Goal: Information Seeking & Learning: Learn about a topic

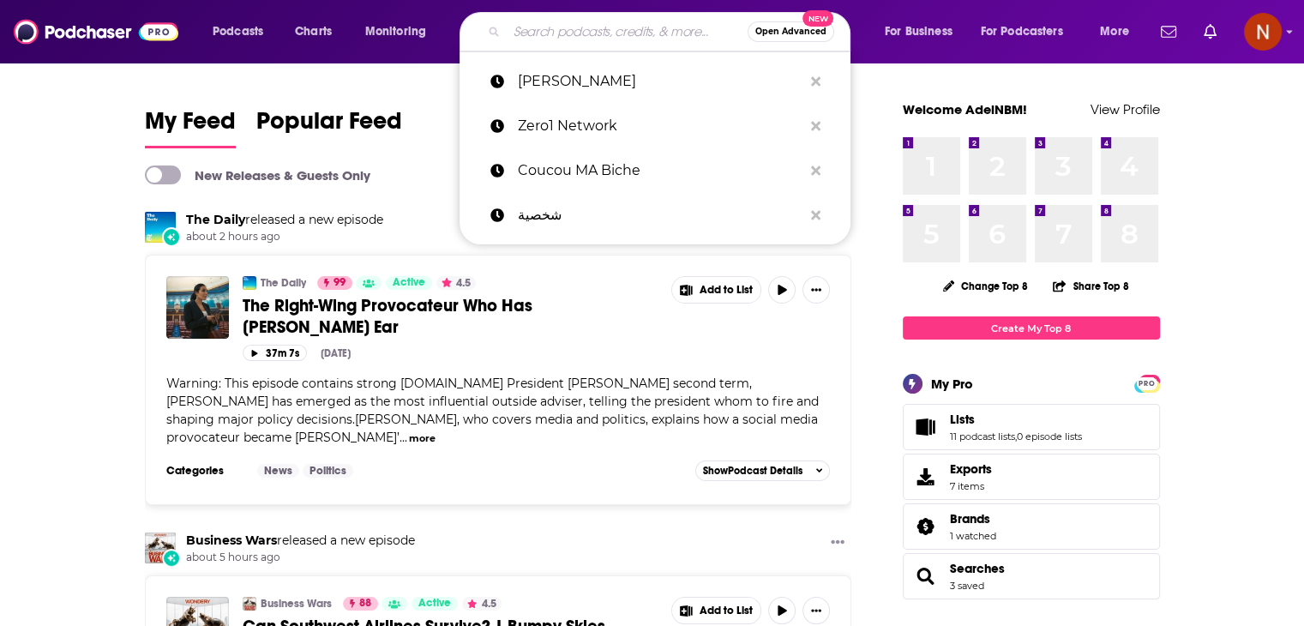
click at [638, 37] on input "Search podcasts, credits, & more..." at bounding box center [627, 31] width 241 height 27
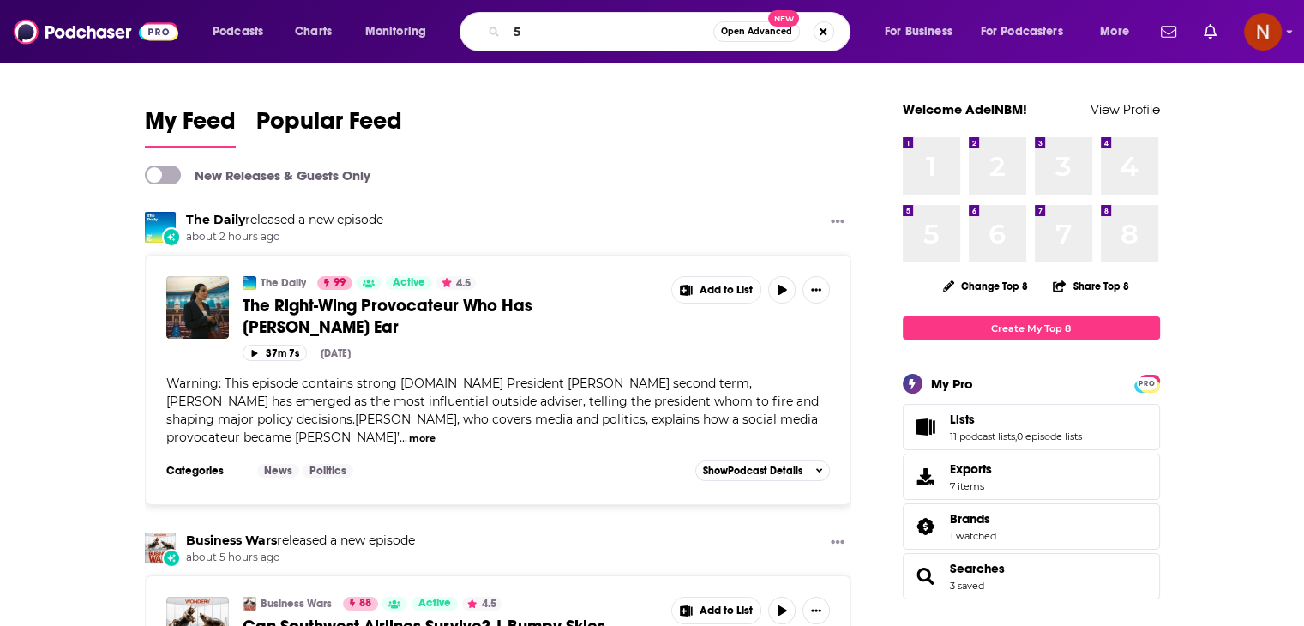
click at [638, 37] on input "5" at bounding box center [610, 31] width 207 height 27
click at [645, 34] on input "5 minute english vocaboly" at bounding box center [610, 31] width 207 height 27
click at [650, 36] on input "5 minute english vocable" at bounding box center [610, 31] width 207 height 27
click at [575, 28] on input "5 minute english vocabulary" at bounding box center [610, 31] width 207 height 27
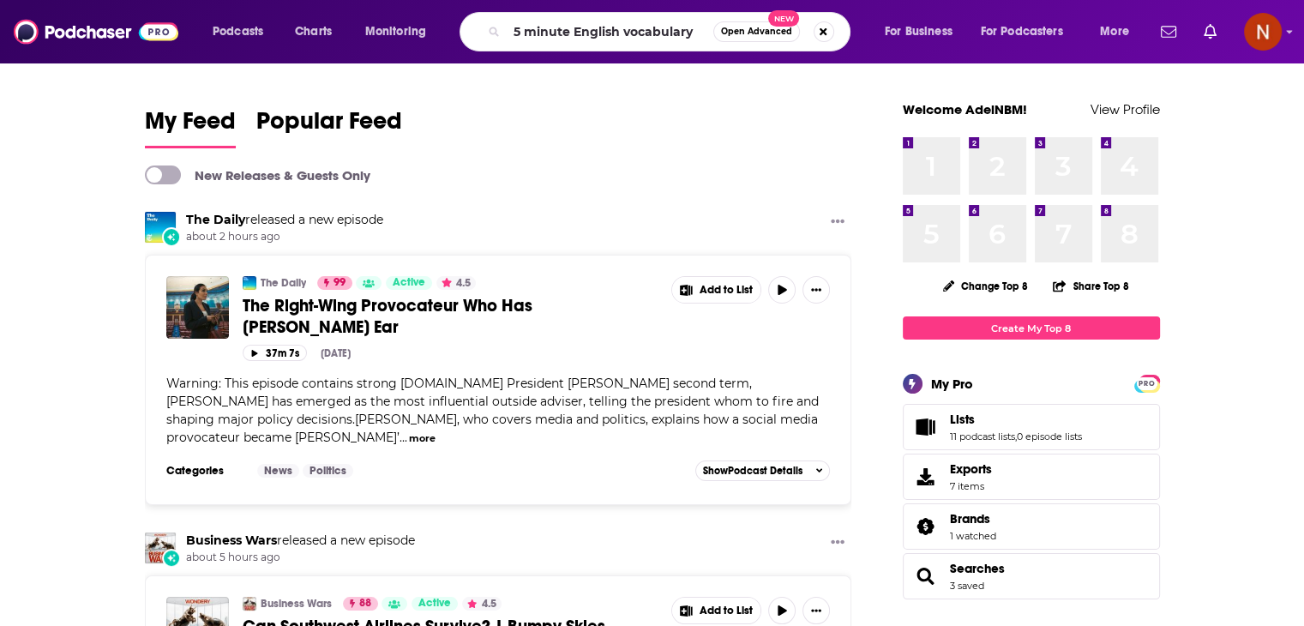
type input "5 minute English vocabulary"
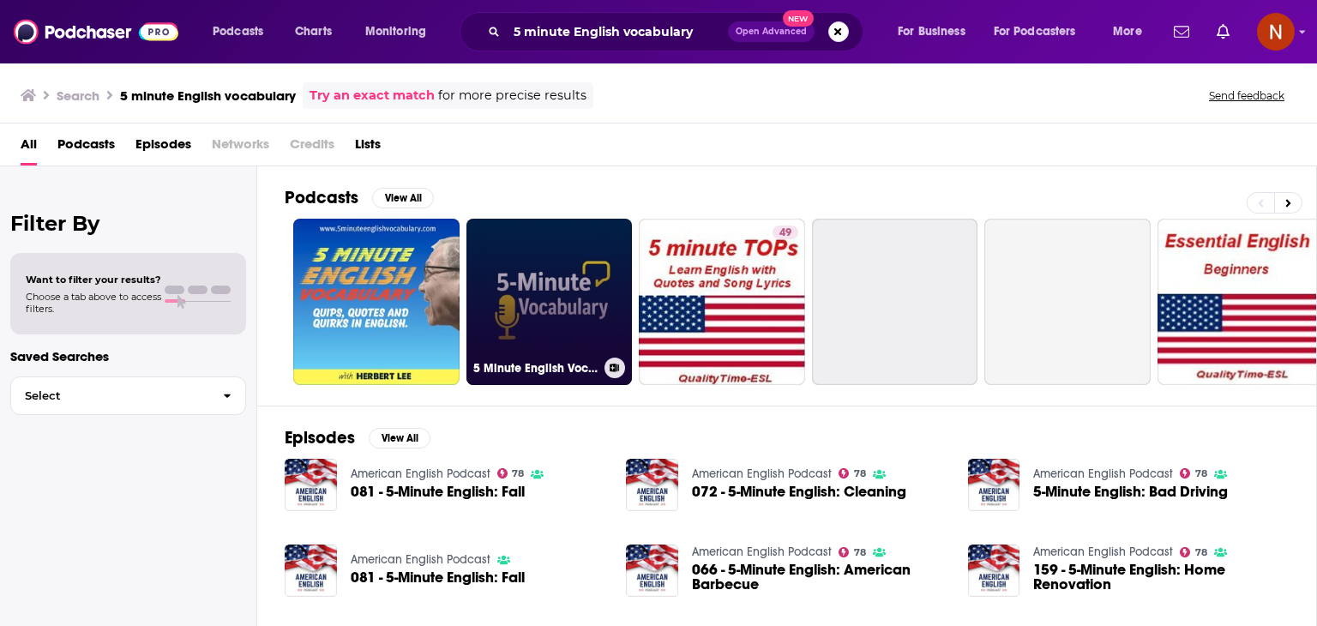
click at [512, 272] on link "5 Minute English Vocabulary Show" at bounding box center [549, 302] width 166 height 166
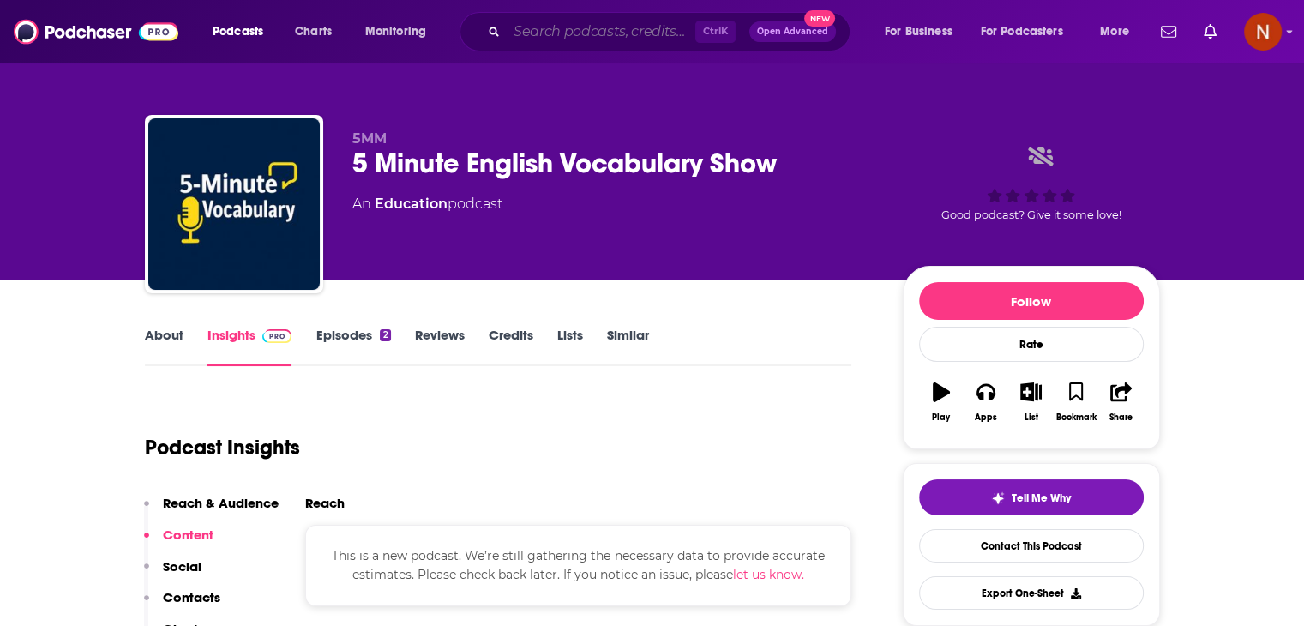
click at [662, 26] on input "Search podcasts, credits, & more..." at bounding box center [601, 31] width 189 height 27
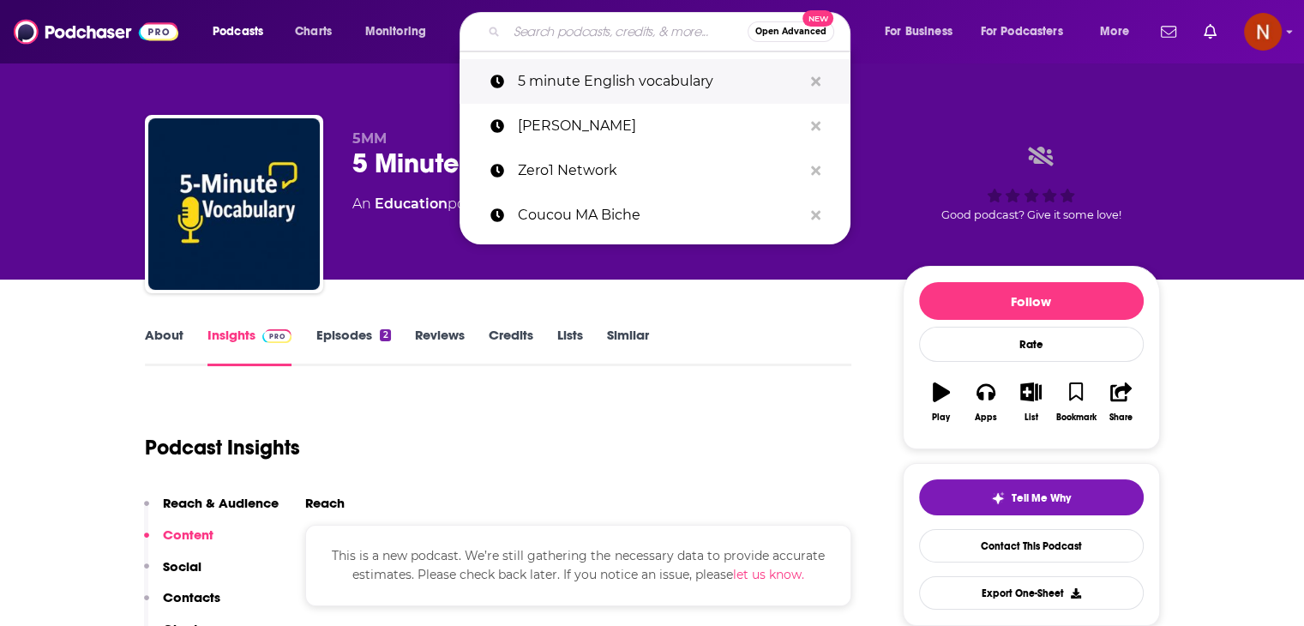
click at [806, 84] on button "Search podcasts, credits, & more..." at bounding box center [816, 82] width 27 height 32
click at [816, 83] on icon "Search podcasts, credits, & more..." at bounding box center [815, 80] width 9 height 9
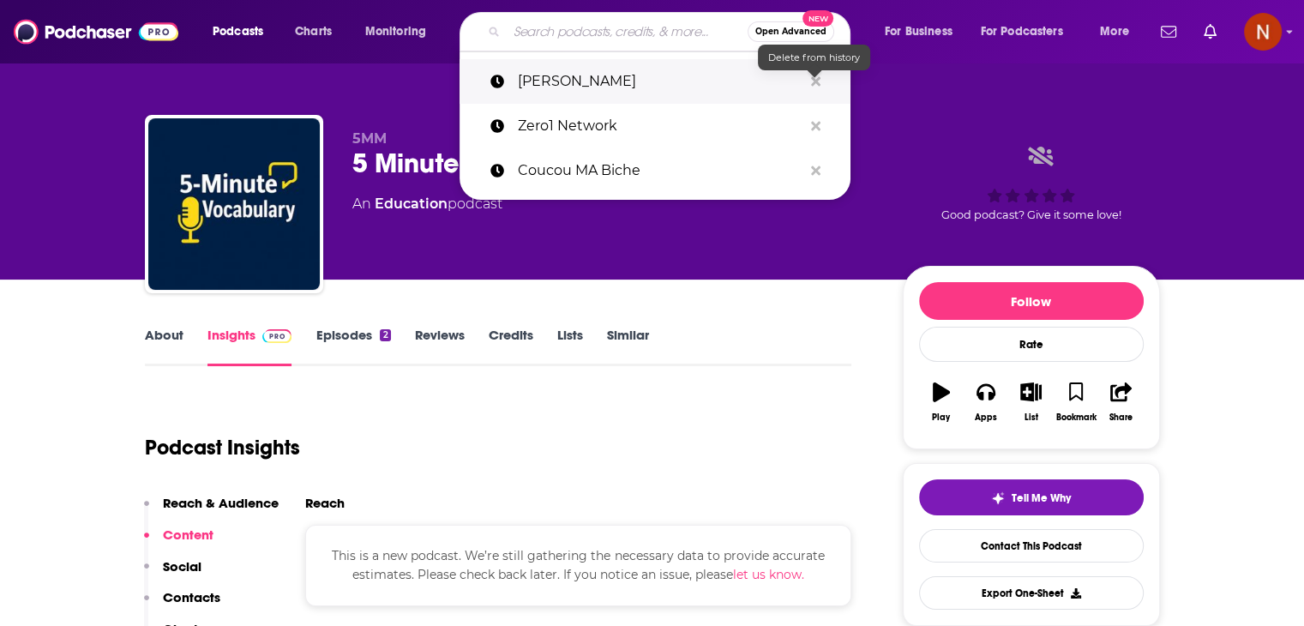
click at [816, 83] on icon "Search podcasts, credits, & more..." at bounding box center [815, 80] width 9 height 9
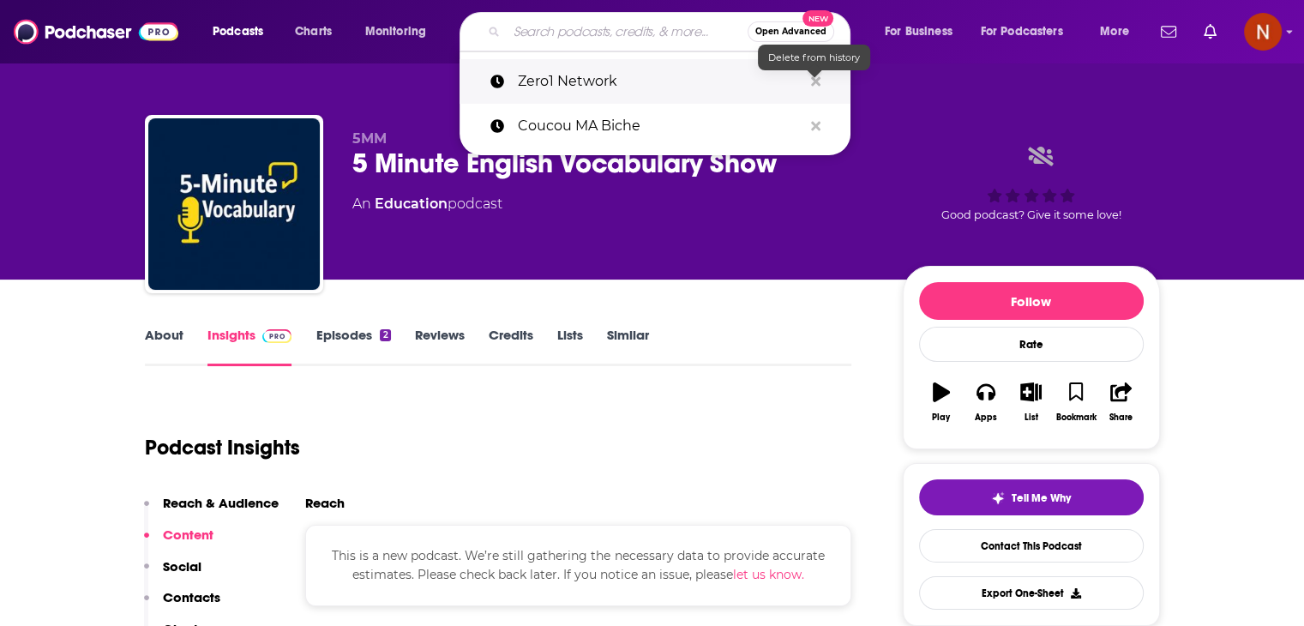
click at [816, 83] on icon "Search podcasts, credits, & more..." at bounding box center [815, 80] width 9 height 9
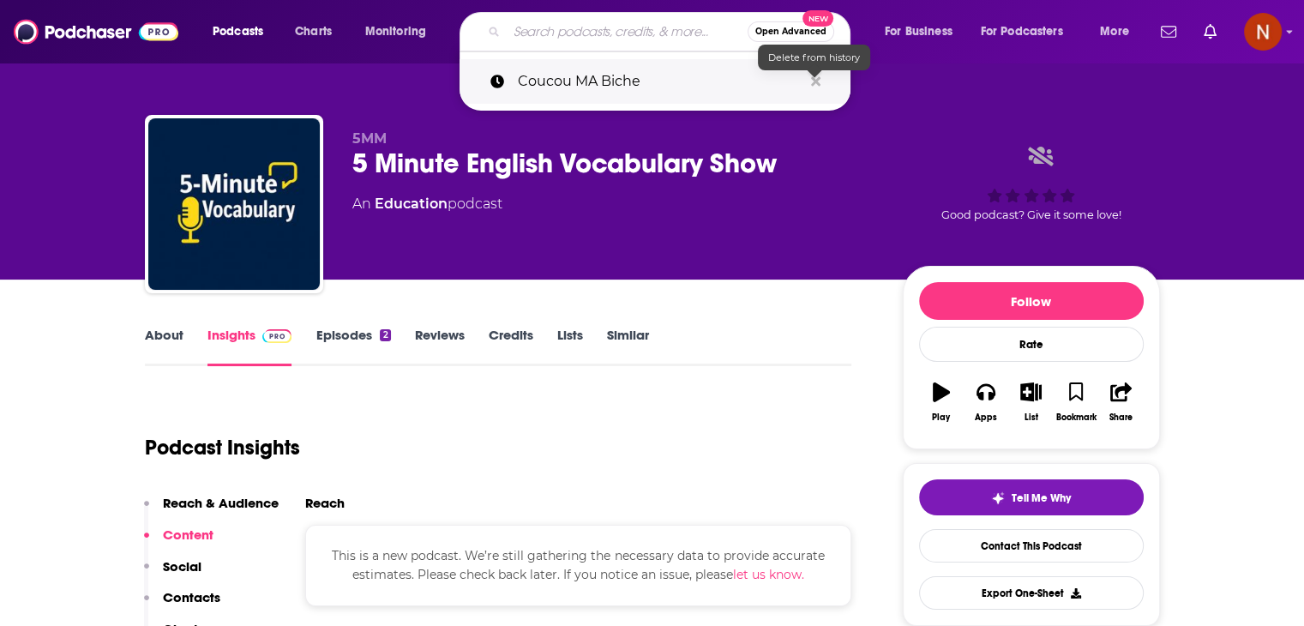
click at [815, 76] on icon "Search podcasts, credits, & more..." at bounding box center [815, 82] width 9 height 14
